Goal: Download file/media

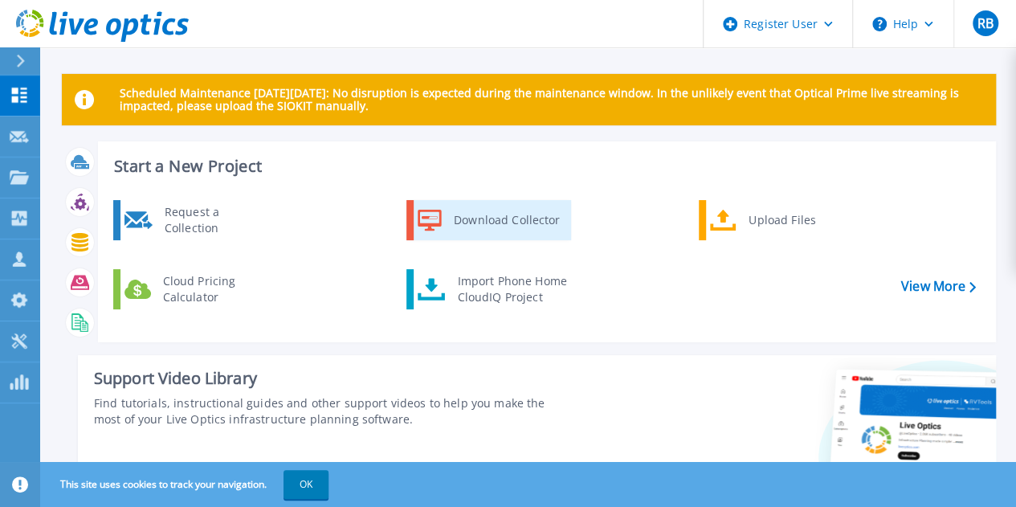
click at [451, 206] on div "Download Collector" at bounding box center [506, 220] width 121 height 32
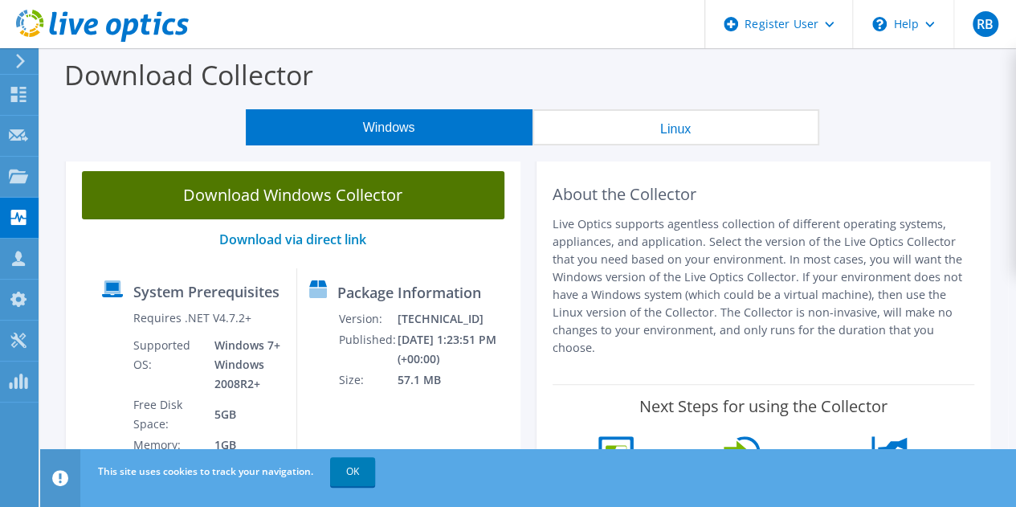
click at [386, 198] on link "Download Windows Collector" at bounding box center [293, 195] width 423 height 48
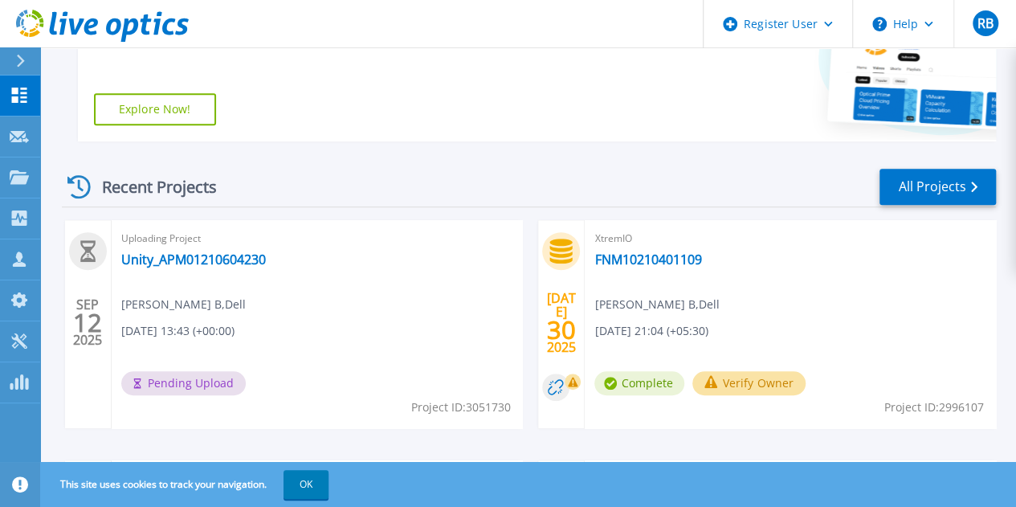
scroll to position [400, 0]
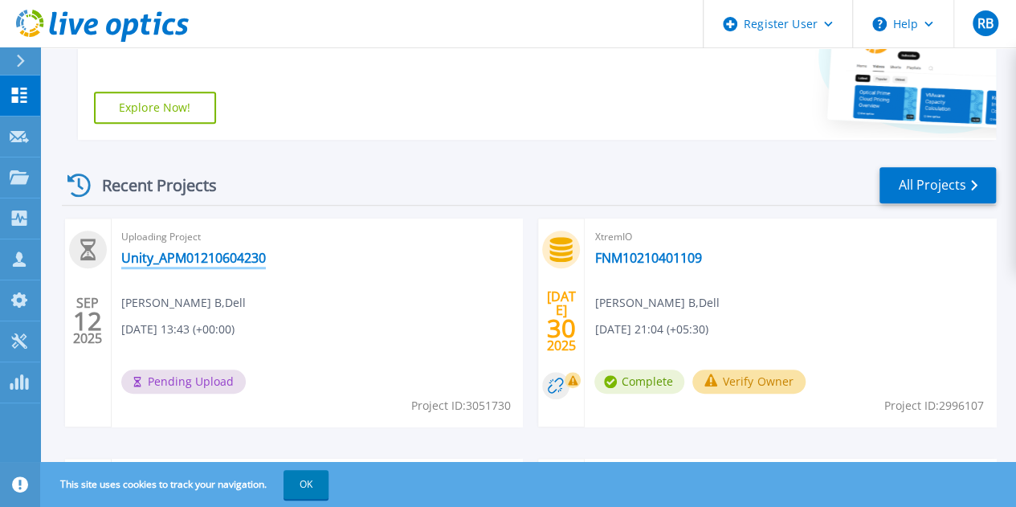
click at [238, 259] on link "Unity_APM01210604230" at bounding box center [193, 258] width 145 height 16
